Goal: Find specific page/section: Find specific page/section

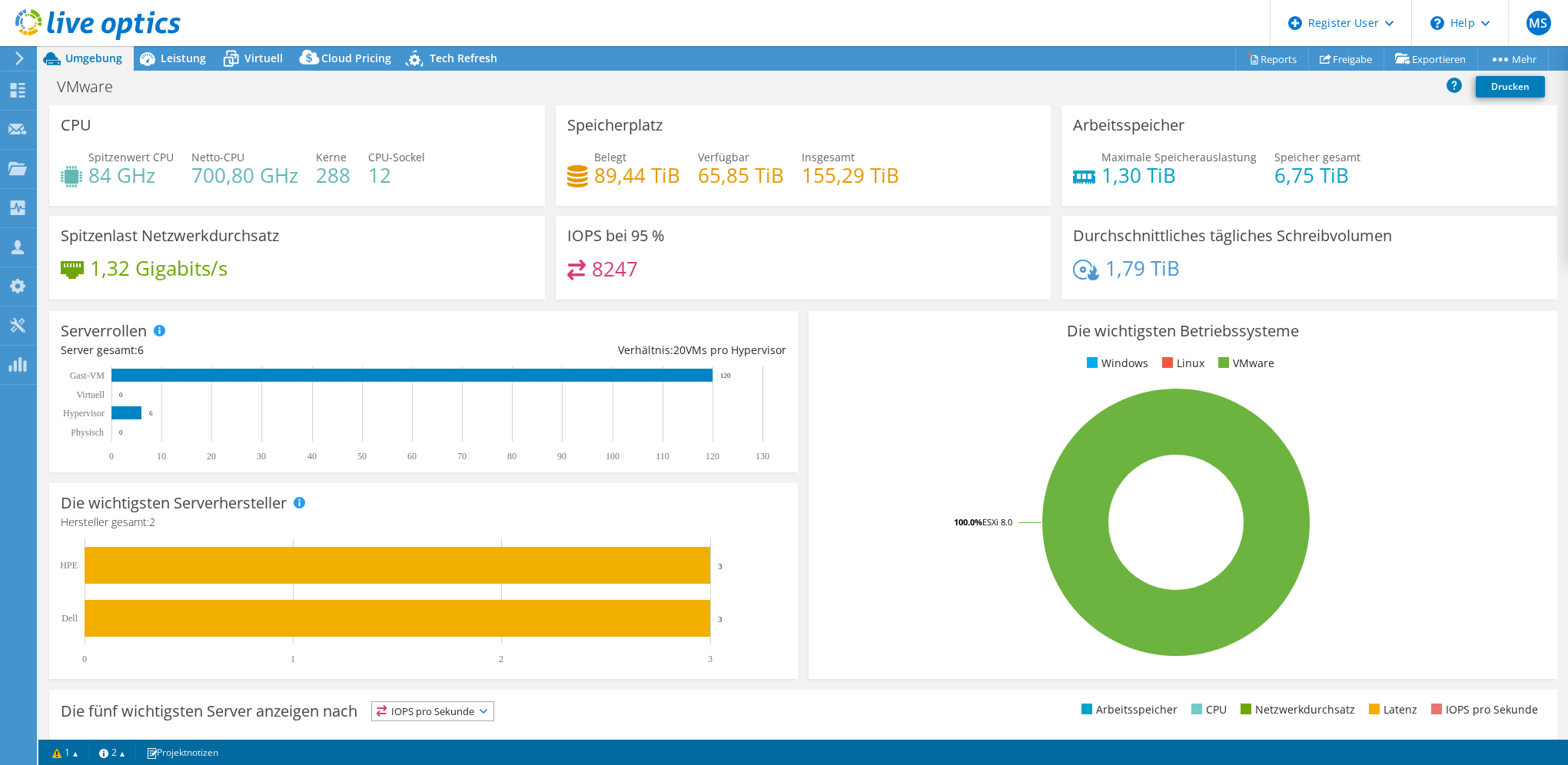
select select "USD"
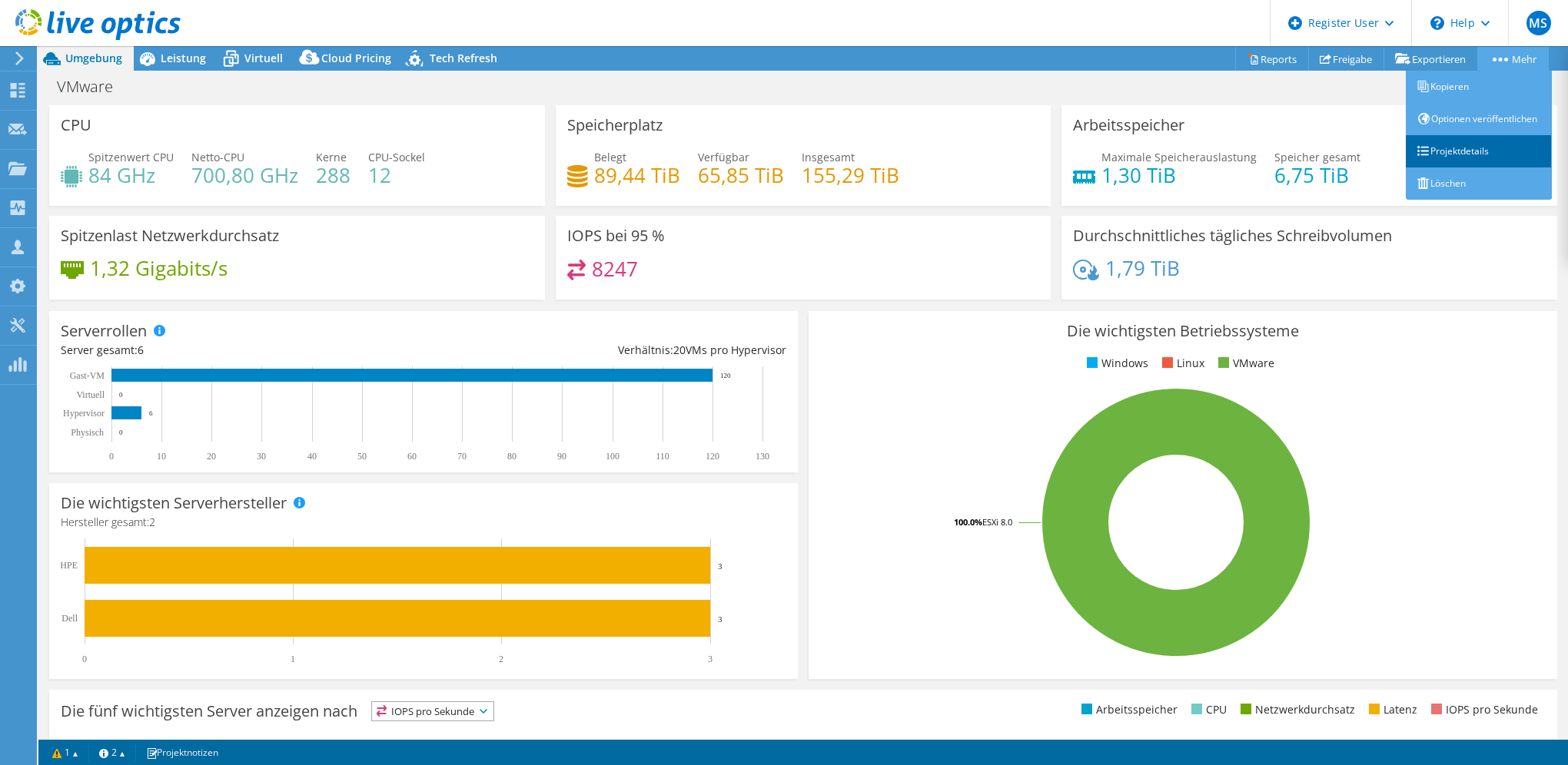
click at [1455, 166] on link "Projektdetails" at bounding box center [1478, 151] width 146 height 32
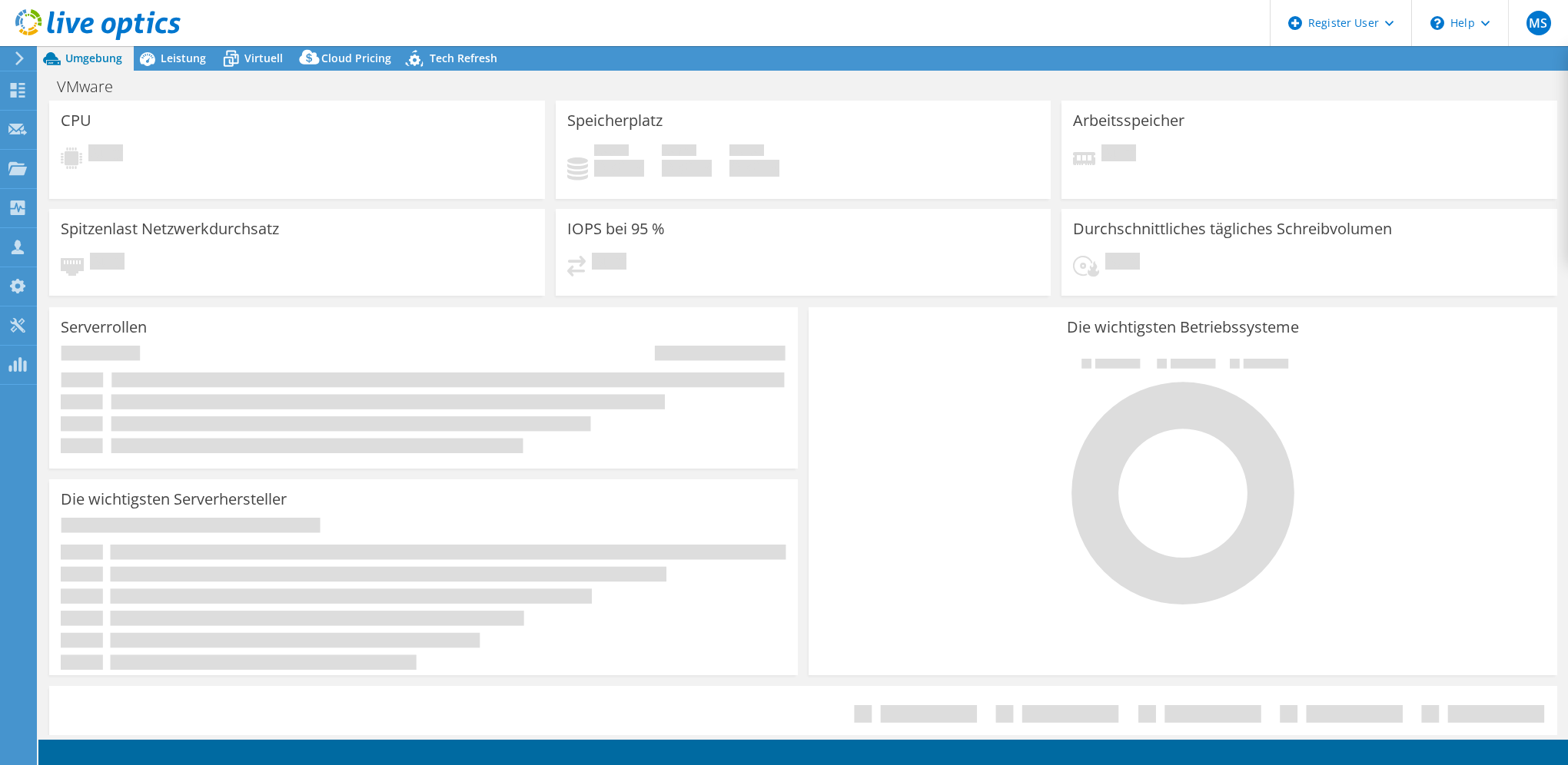
select select "USD"
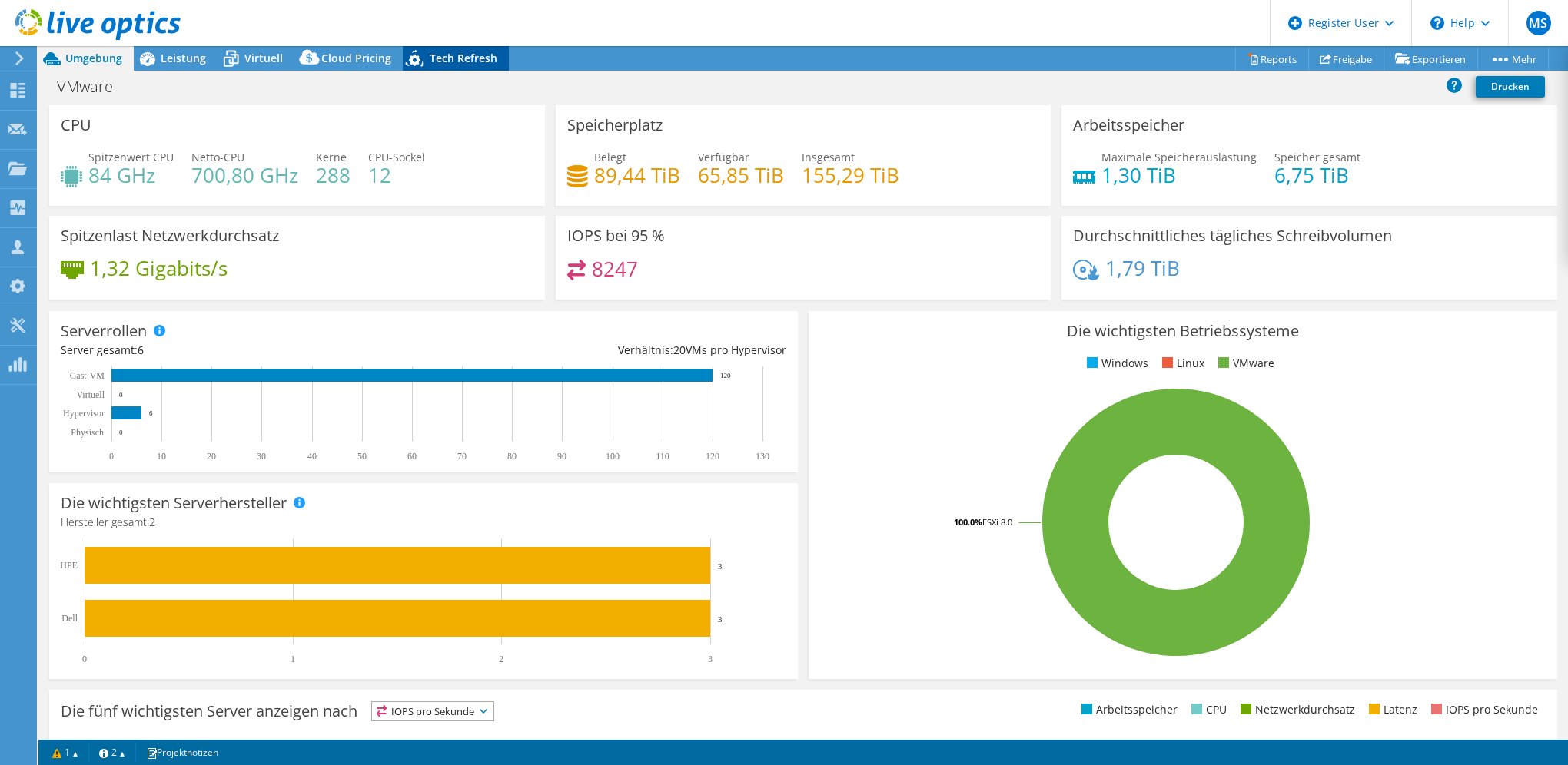
click at [406, 57] on icon at bounding box center [416, 61] width 27 height 32
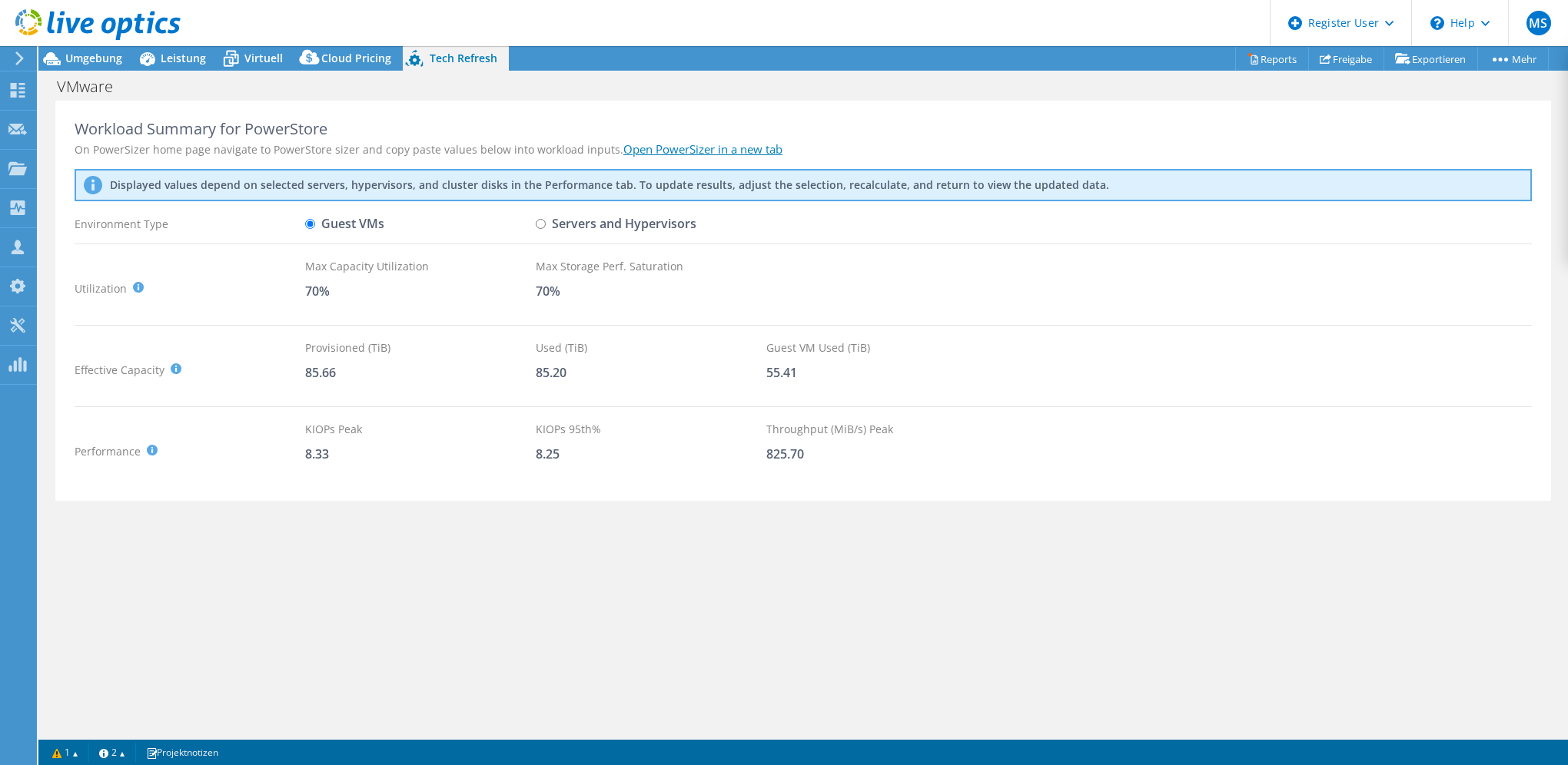
click at [772, 327] on div "Workload Summary for PowerStore On PowerSizer home page navigate to PowerStore …" at bounding box center [803, 300] width 1495 height 401
